Goal: Navigation & Orientation: Find specific page/section

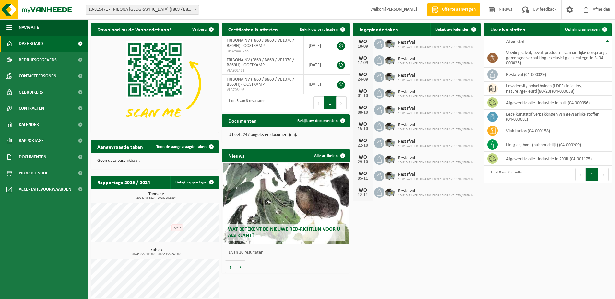
click at [604, 29] on span at bounding box center [604, 29] width 13 height 13
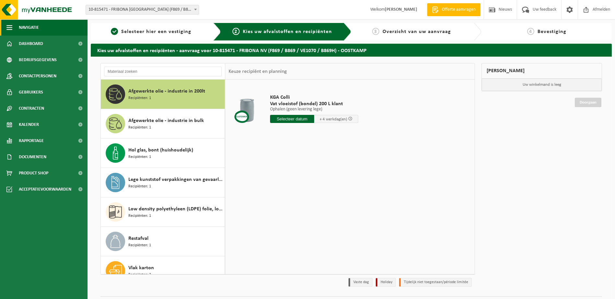
click at [26, 27] on span "Navigatie" at bounding box center [29, 27] width 20 height 16
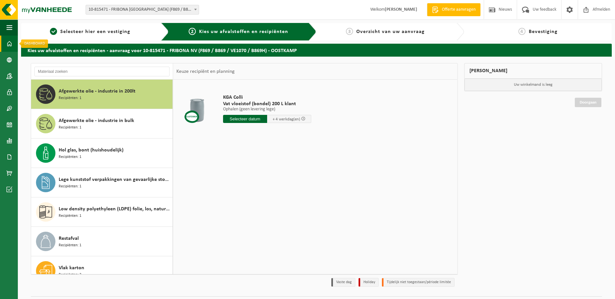
click at [9, 45] on span at bounding box center [9, 44] width 6 height 16
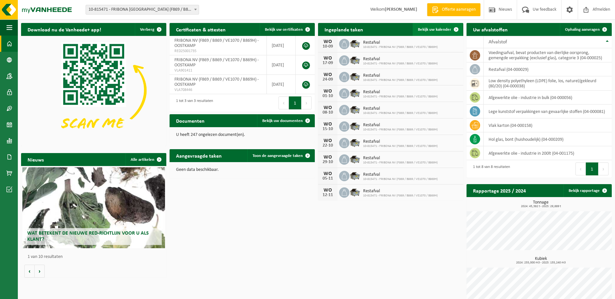
click at [435, 30] on span "Bekijk uw kalender" at bounding box center [434, 30] width 33 height 4
